Goal: Task Accomplishment & Management: Complete application form

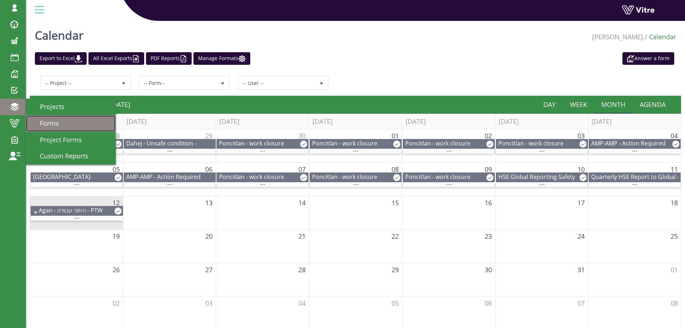
click at [46, 123] on span "Forms" at bounding box center [45, 123] width 28 height 9
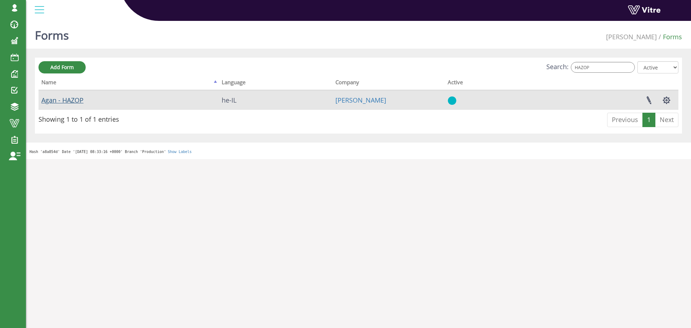
type input "HAZOP"
click at [72, 100] on link "Agan - HAZOP" at bounding box center [62, 100] width 42 height 9
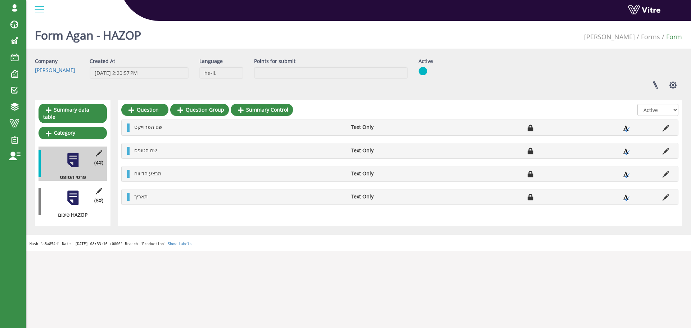
click at [74, 190] on div at bounding box center [73, 198] width 16 height 16
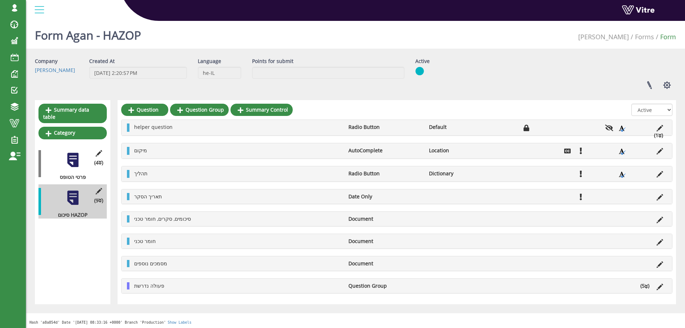
click at [647, 287] on icon at bounding box center [646, 286] width 3 height 5
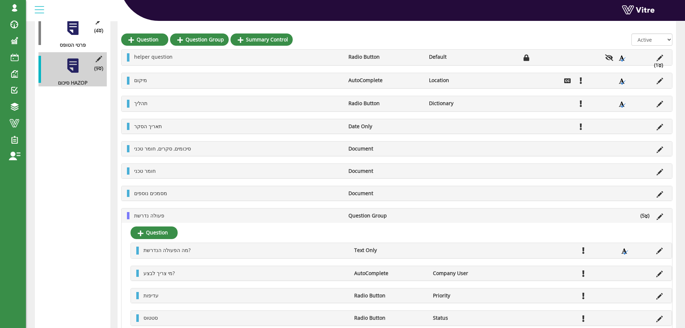
scroll to position [131, 0]
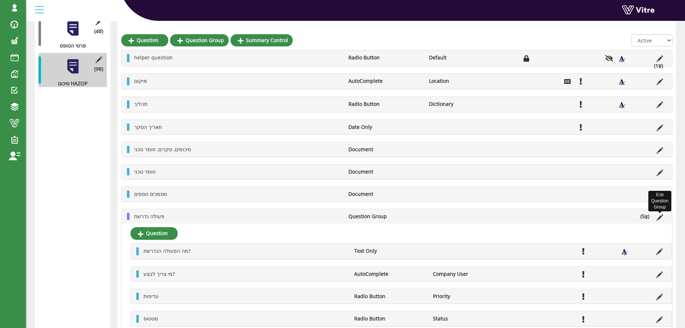
click at [658, 218] on icon at bounding box center [660, 217] width 6 height 6
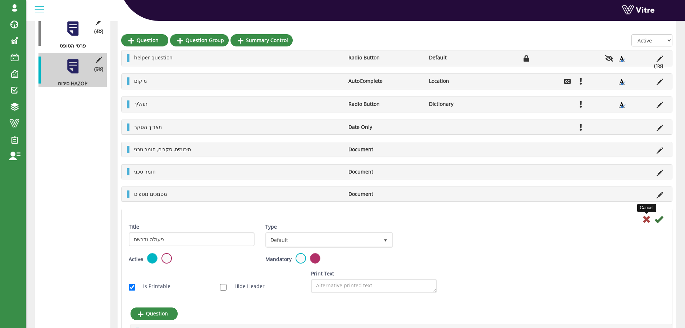
click at [646, 219] on icon at bounding box center [646, 219] width 9 height 9
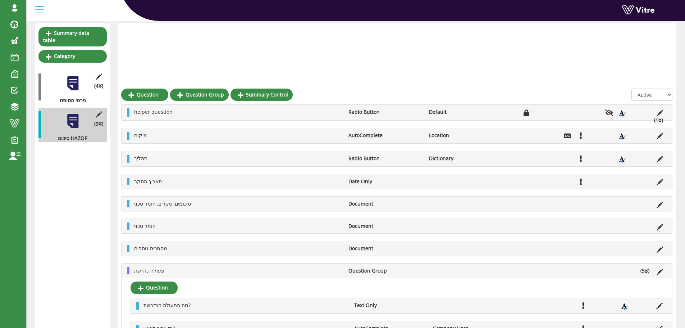
scroll to position [0, 0]
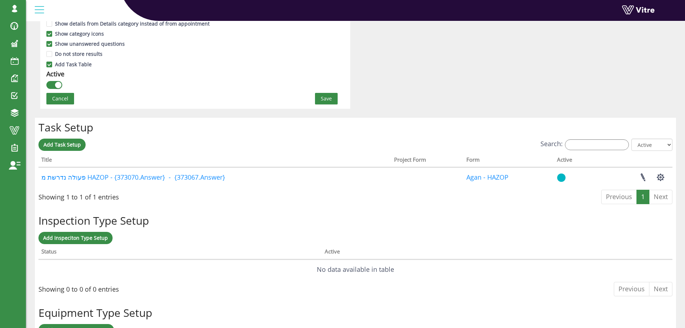
scroll to position [468, 0]
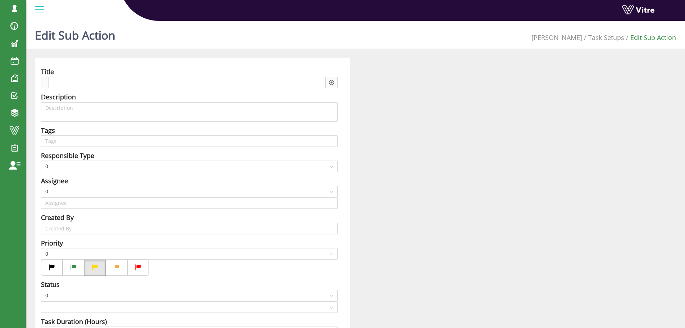
type input "Harel Smadar SU"
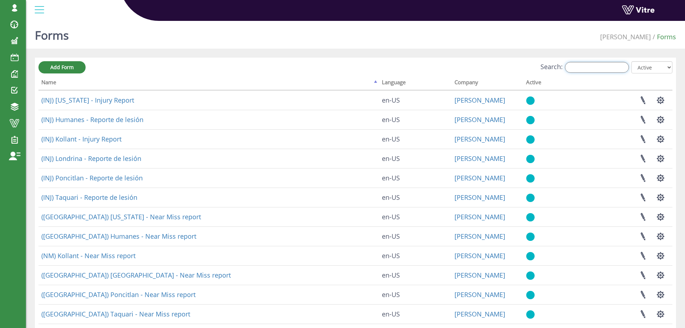
click at [601, 65] on input "Search:" at bounding box center [597, 67] width 64 height 11
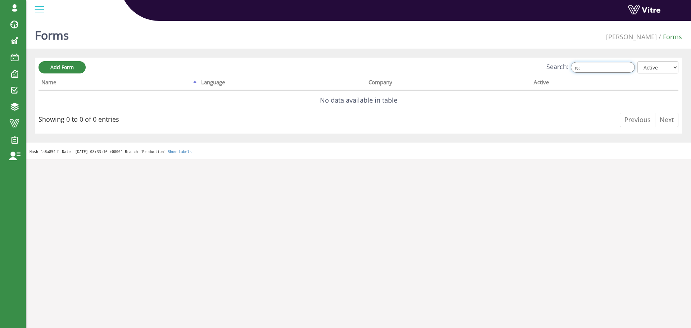
type input "p"
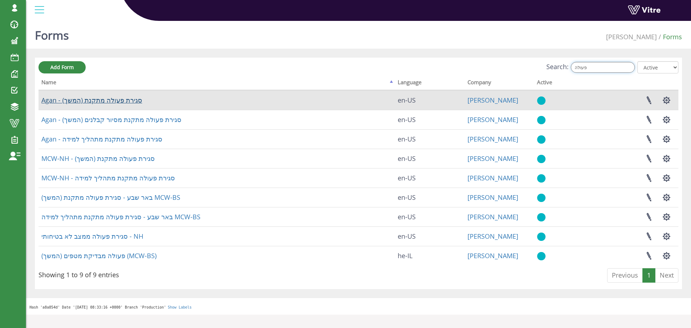
type input "פעולה"
click at [118, 100] on link "Agan - סגירת פעולה מתקנת (המשך)" at bounding box center [91, 100] width 101 height 9
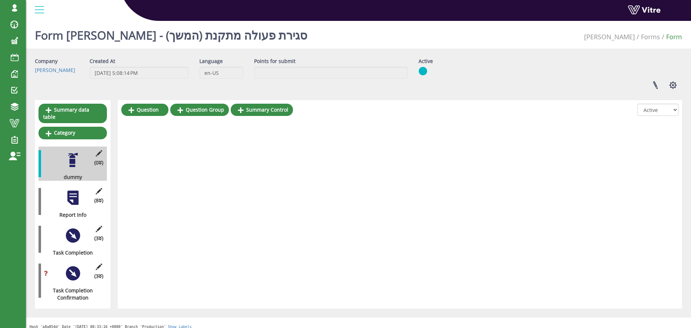
click at [73, 194] on div at bounding box center [73, 198] width 16 height 16
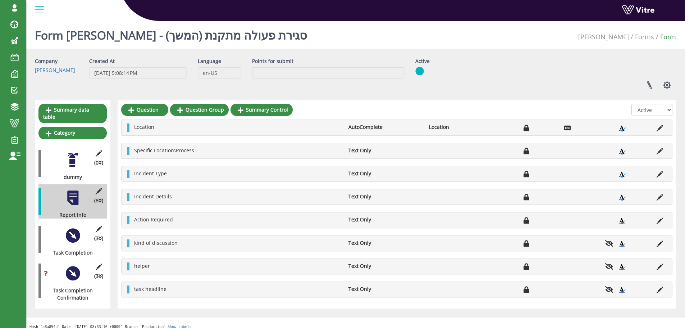
click at [74, 227] on div at bounding box center [73, 235] width 16 height 16
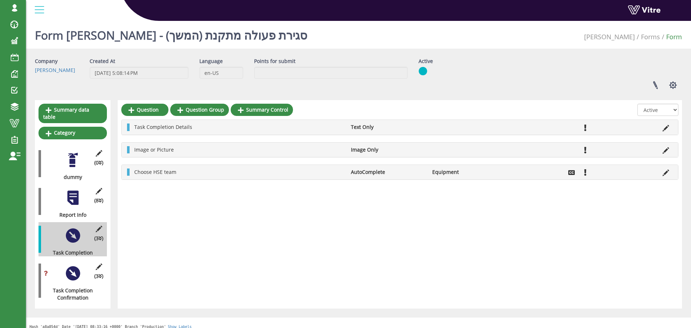
click at [76, 191] on div at bounding box center [73, 198] width 16 height 16
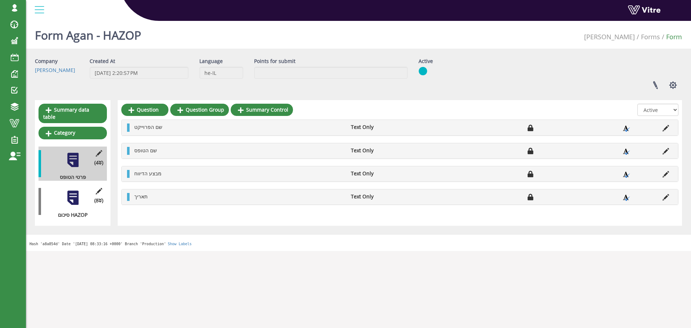
click at [78, 191] on div at bounding box center [73, 198] width 16 height 16
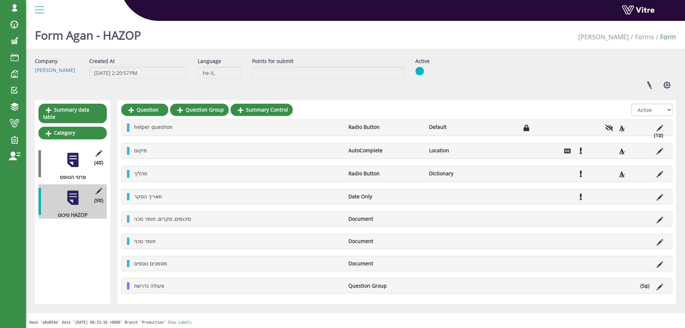
click at [192, 283] on li "פעולה נדרשת" at bounding box center [238, 285] width 214 height 7
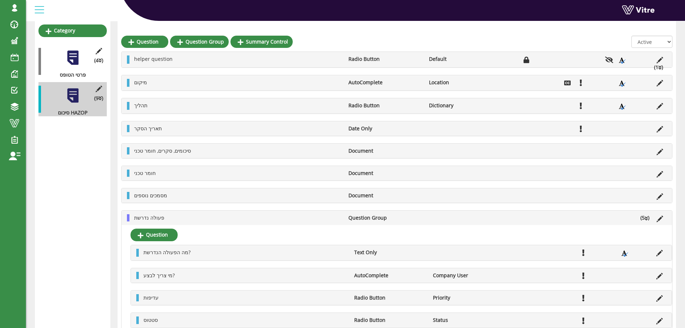
scroll to position [102, 0]
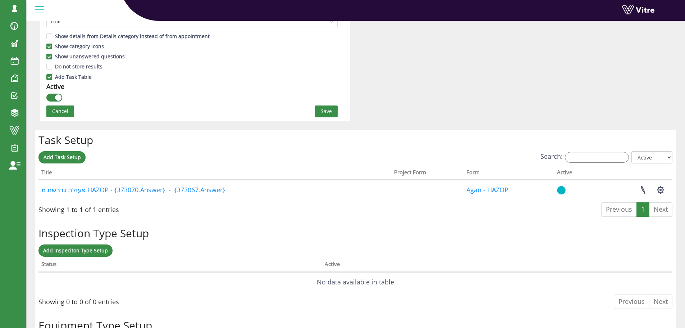
scroll to position [468, 0]
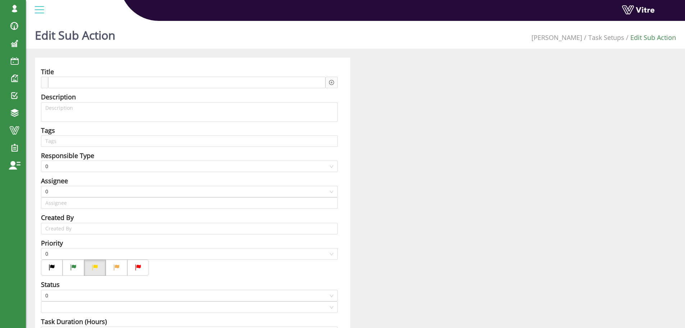
type input "[PERSON_NAME] SU"
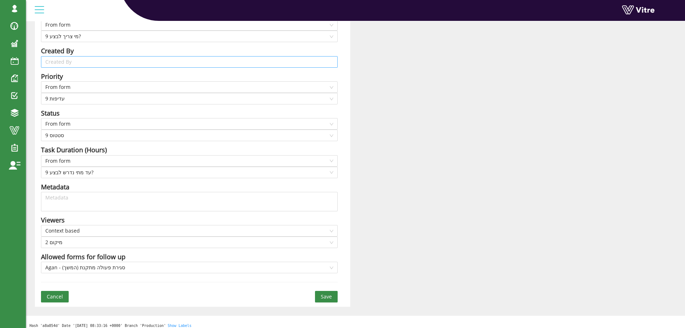
scroll to position [172, 0]
